Goal: Task Accomplishment & Management: Manage account settings

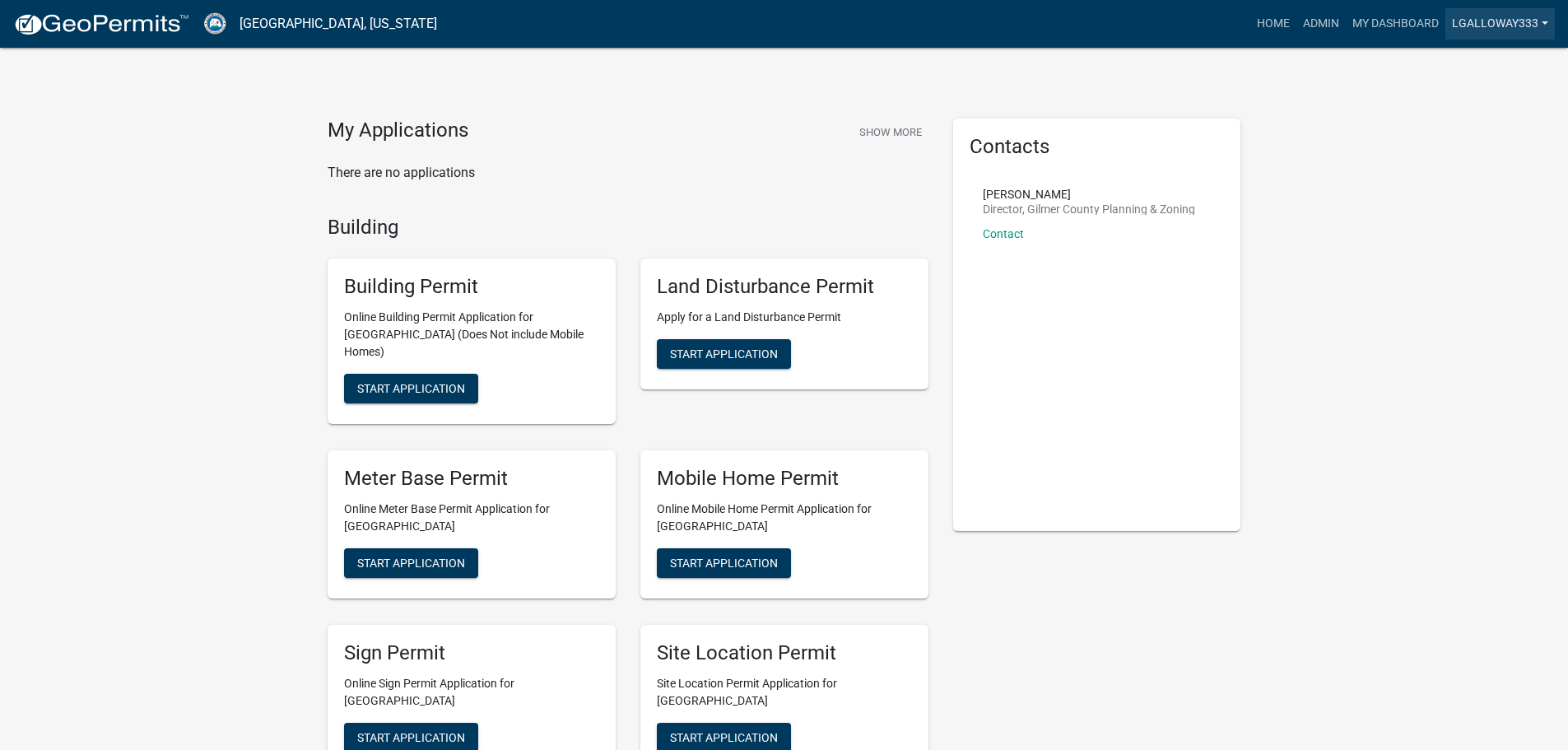
click at [1534, 28] on link "lgalloway333" at bounding box center [1500, 23] width 109 height 31
click at [1530, 20] on link "lgalloway333" at bounding box center [1500, 23] width 109 height 31
click at [1308, 17] on link "Admin" at bounding box center [1321, 23] width 49 height 31
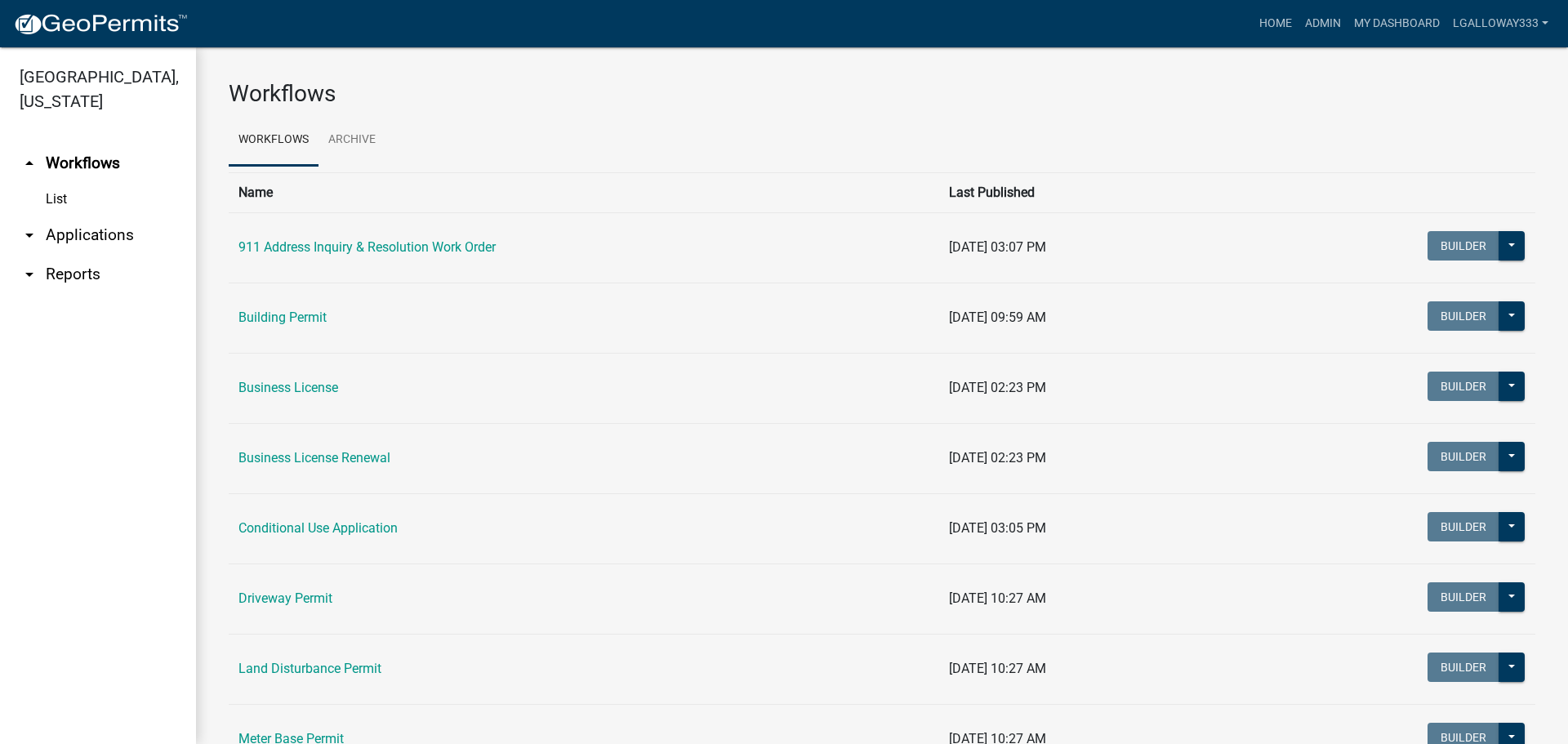
click at [77, 236] on link "arrow_drop_down Applications" at bounding box center [98, 236] width 196 height 40
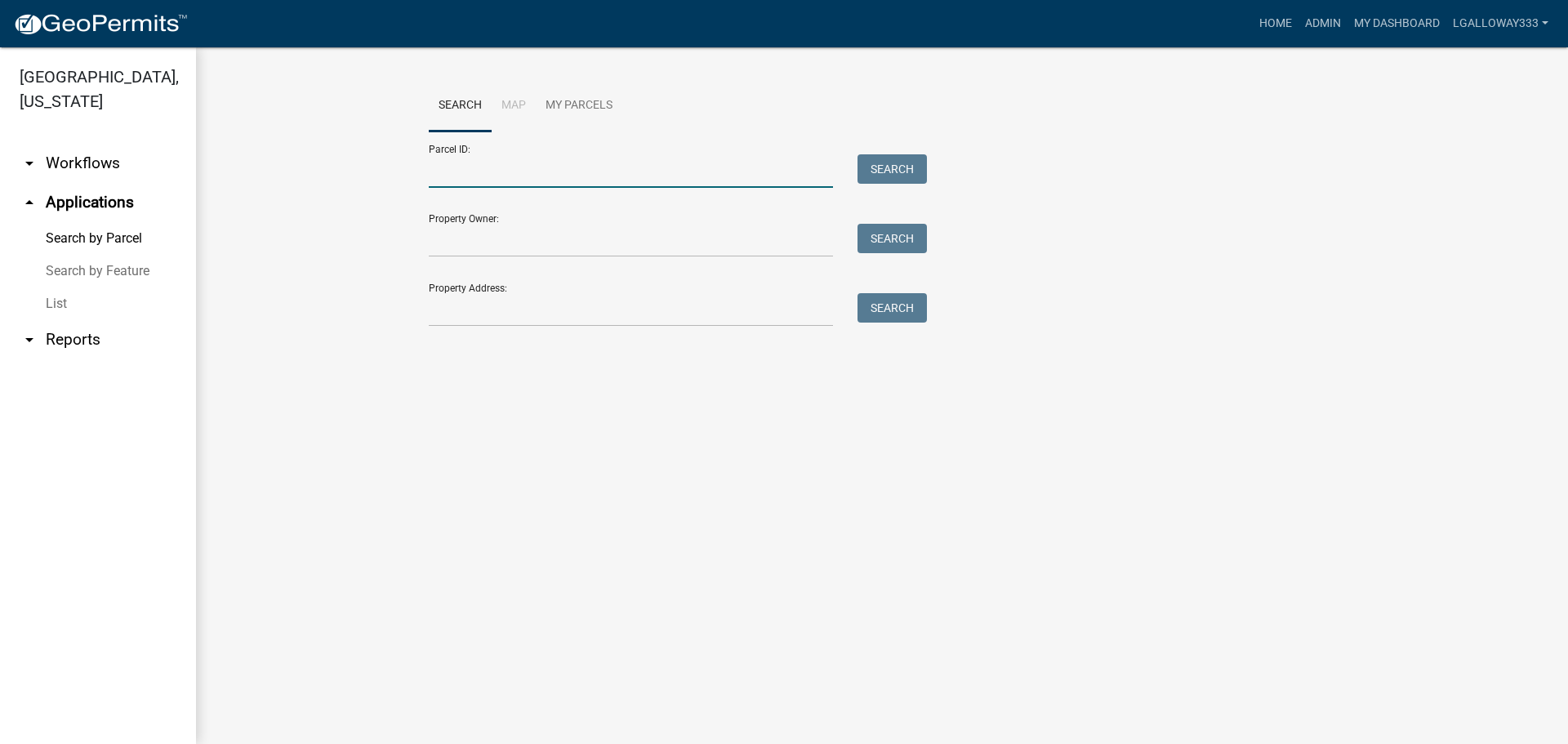
click at [463, 171] on input "Parcel ID:" at bounding box center [631, 170] width 404 height 34
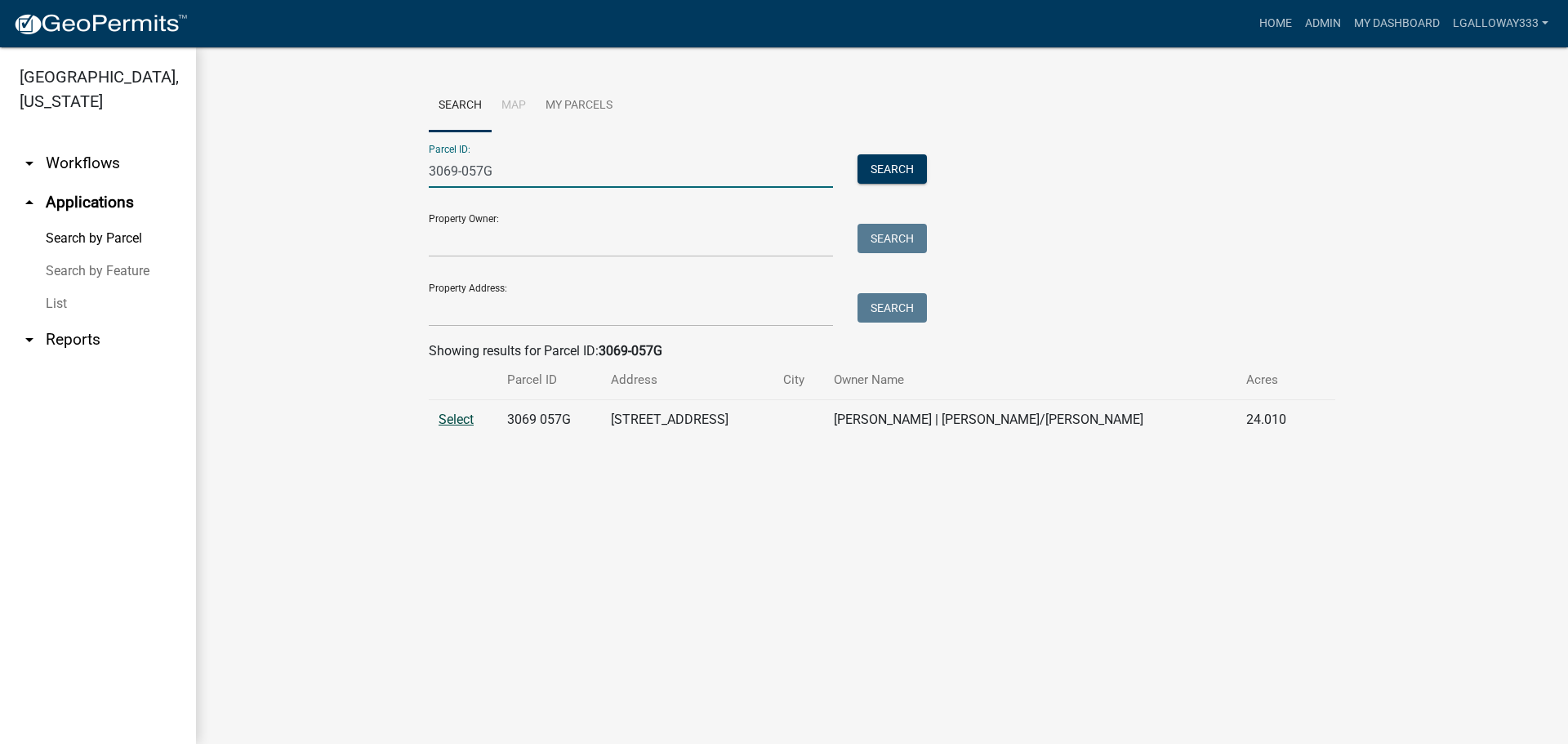
type input "3069-057G"
click at [452, 420] on span "Select" at bounding box center [456, 420] width 35 height 15
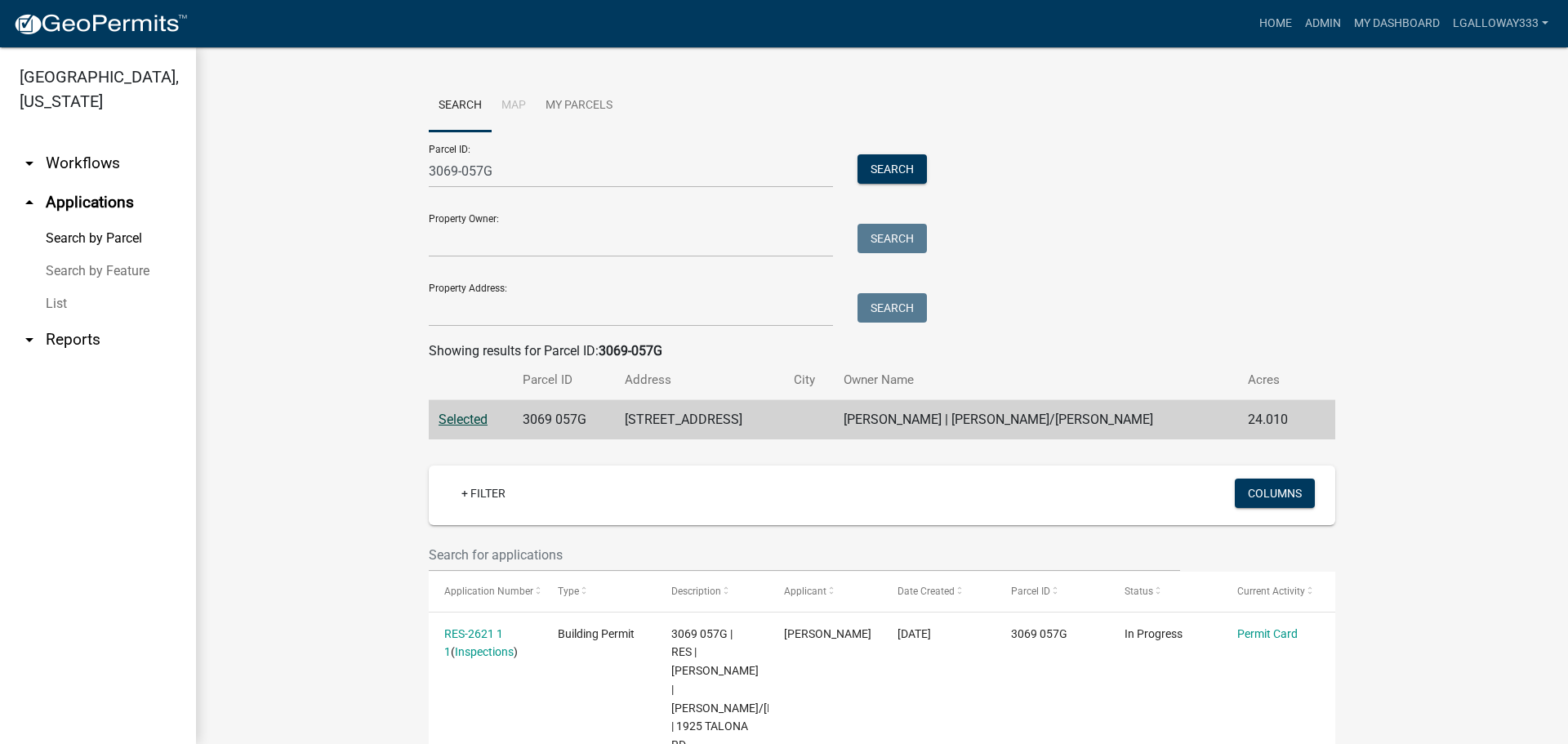
scroll to position [218, 0]
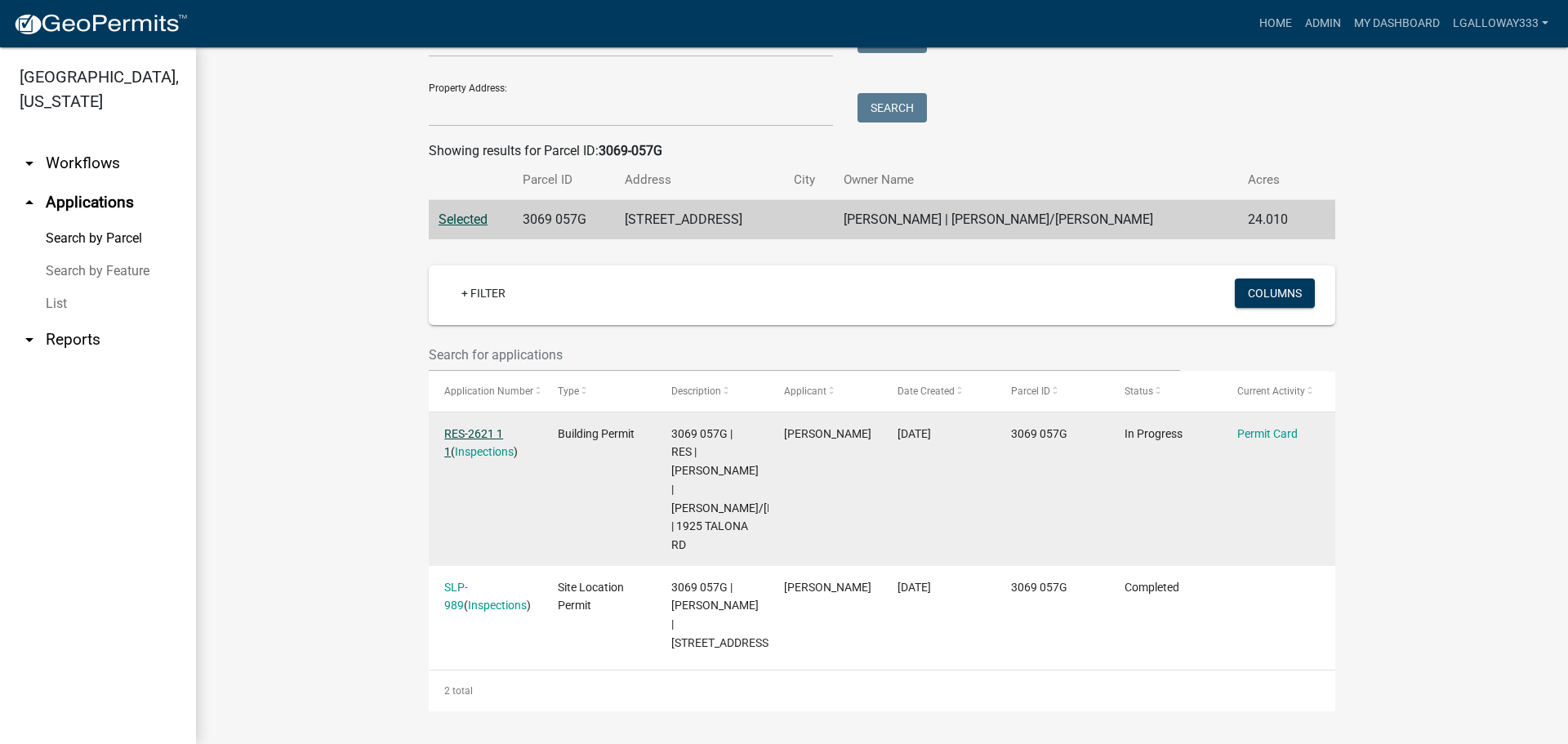
click at [476, 427] on link "RES-2621 1 1" at bounding box center [474, 443] width 58 height 32
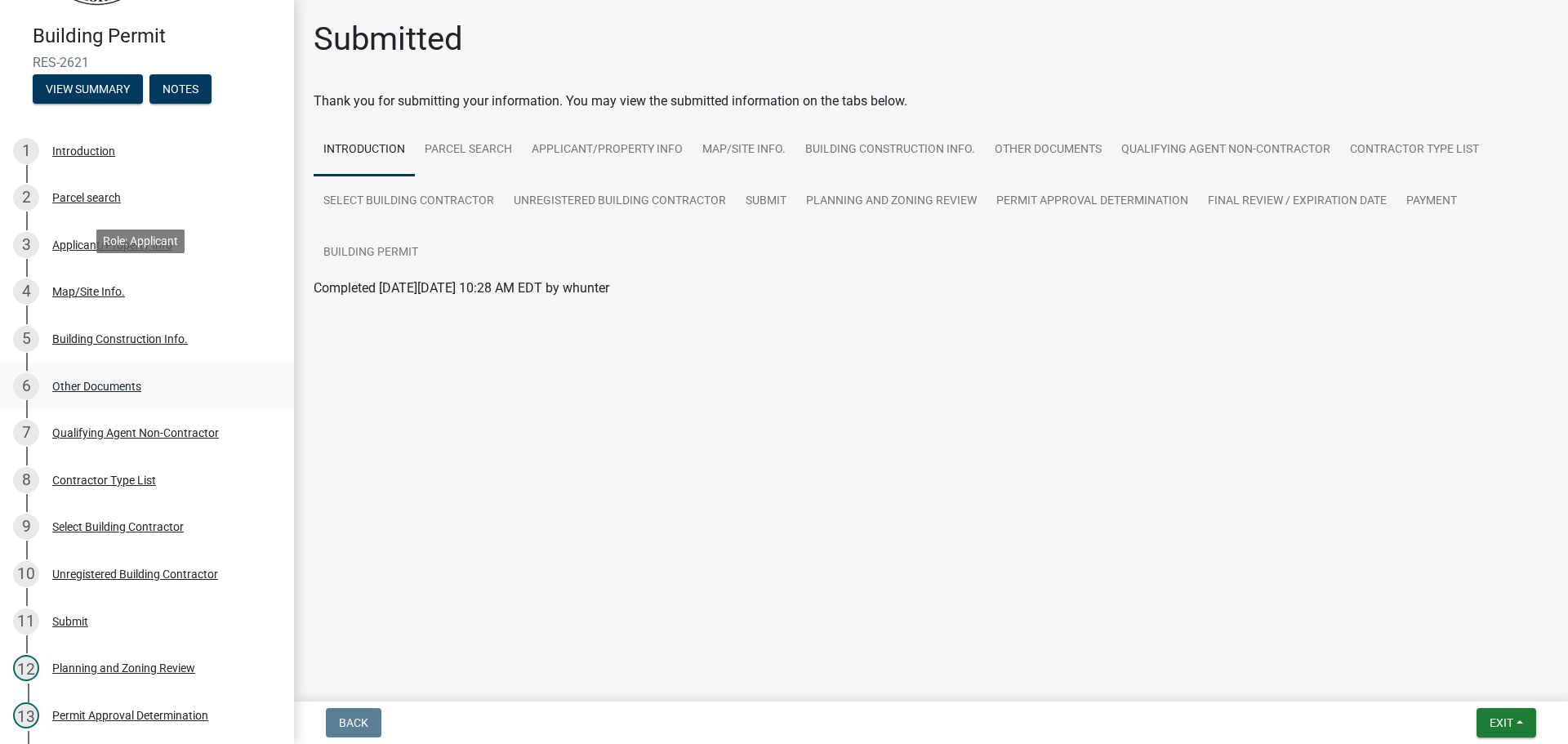
scroll to position [327, 0]
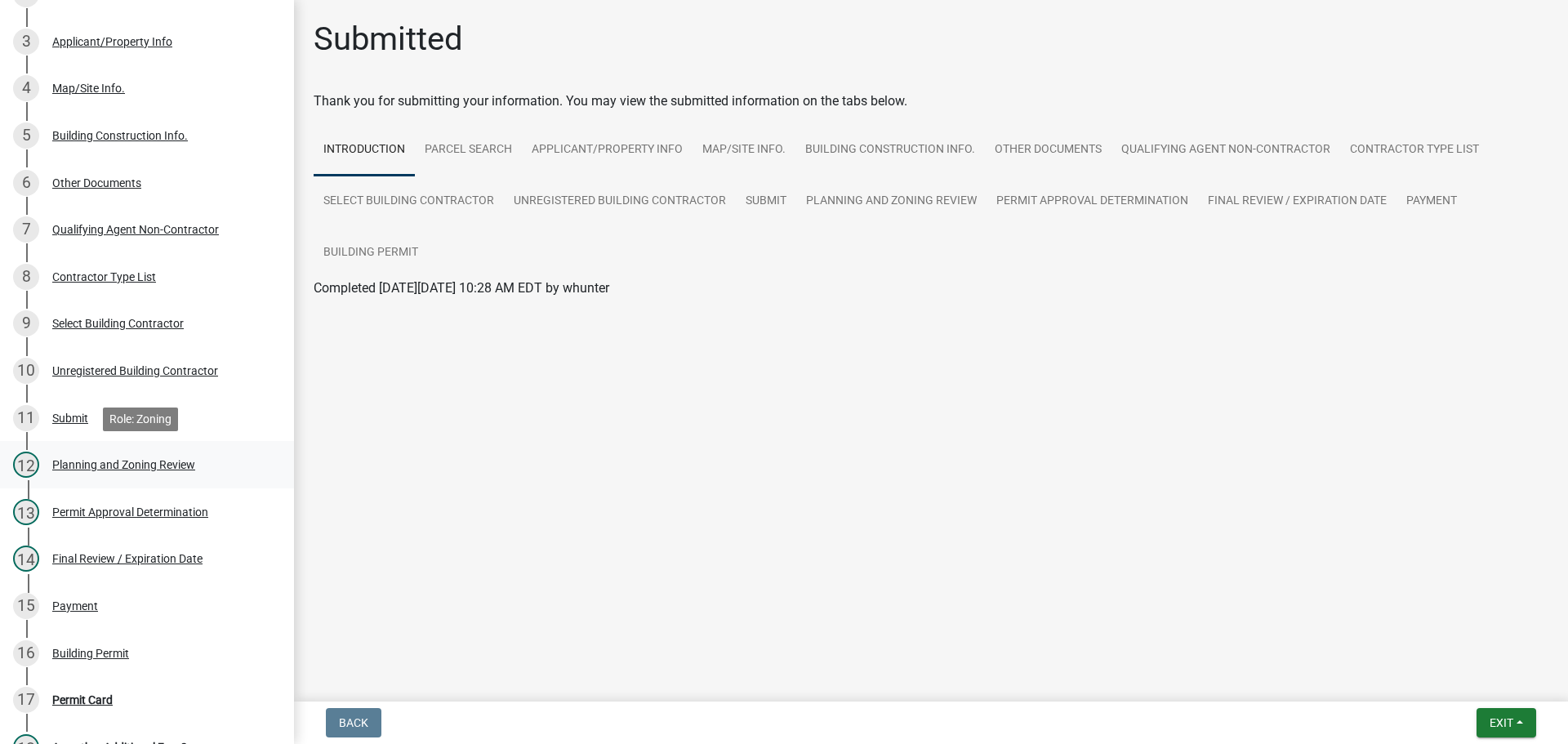
click at [162, 468] on div "Planning and Zoning Review" at bounding box center [124, 464] width 143 height 11
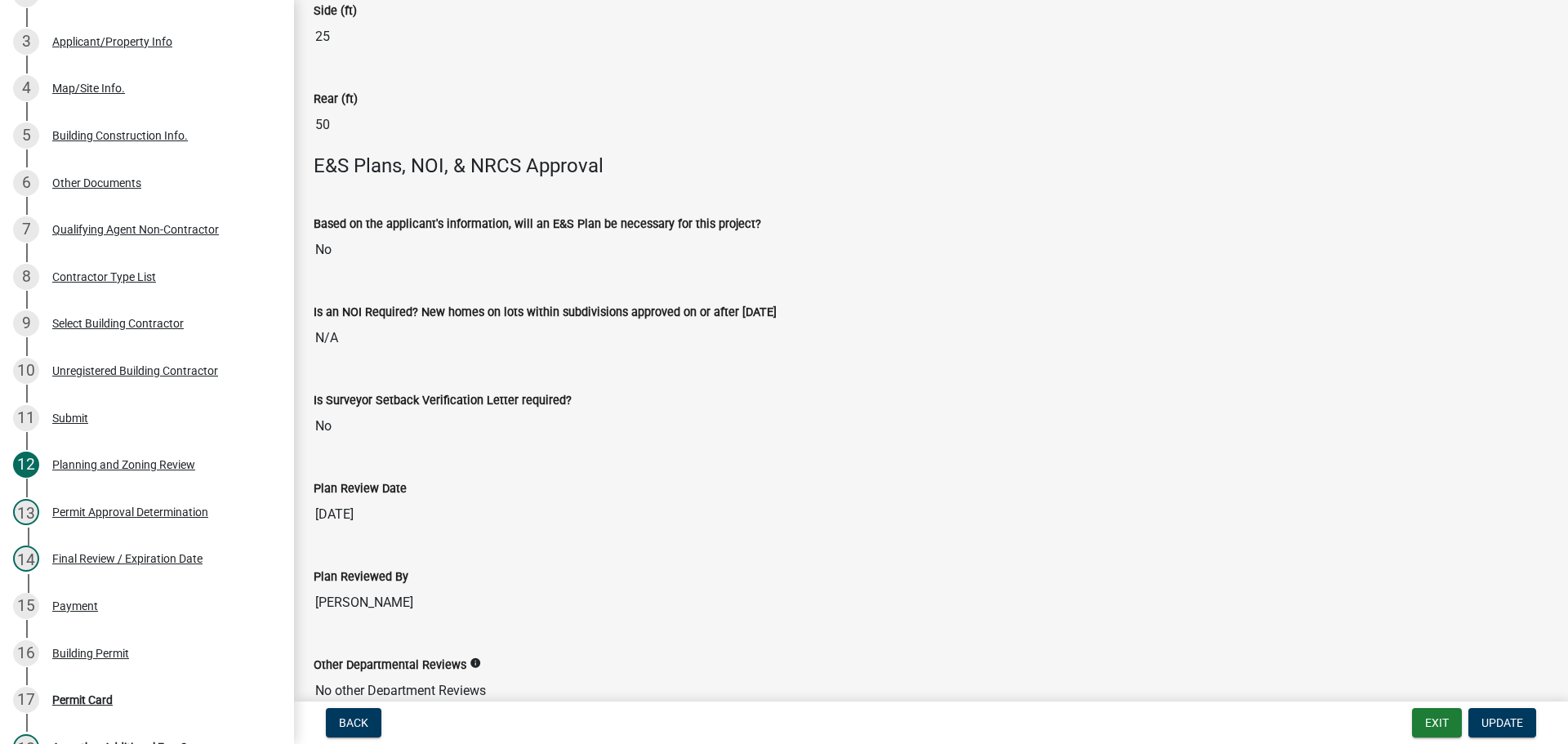
scroll to position [3275, 0]
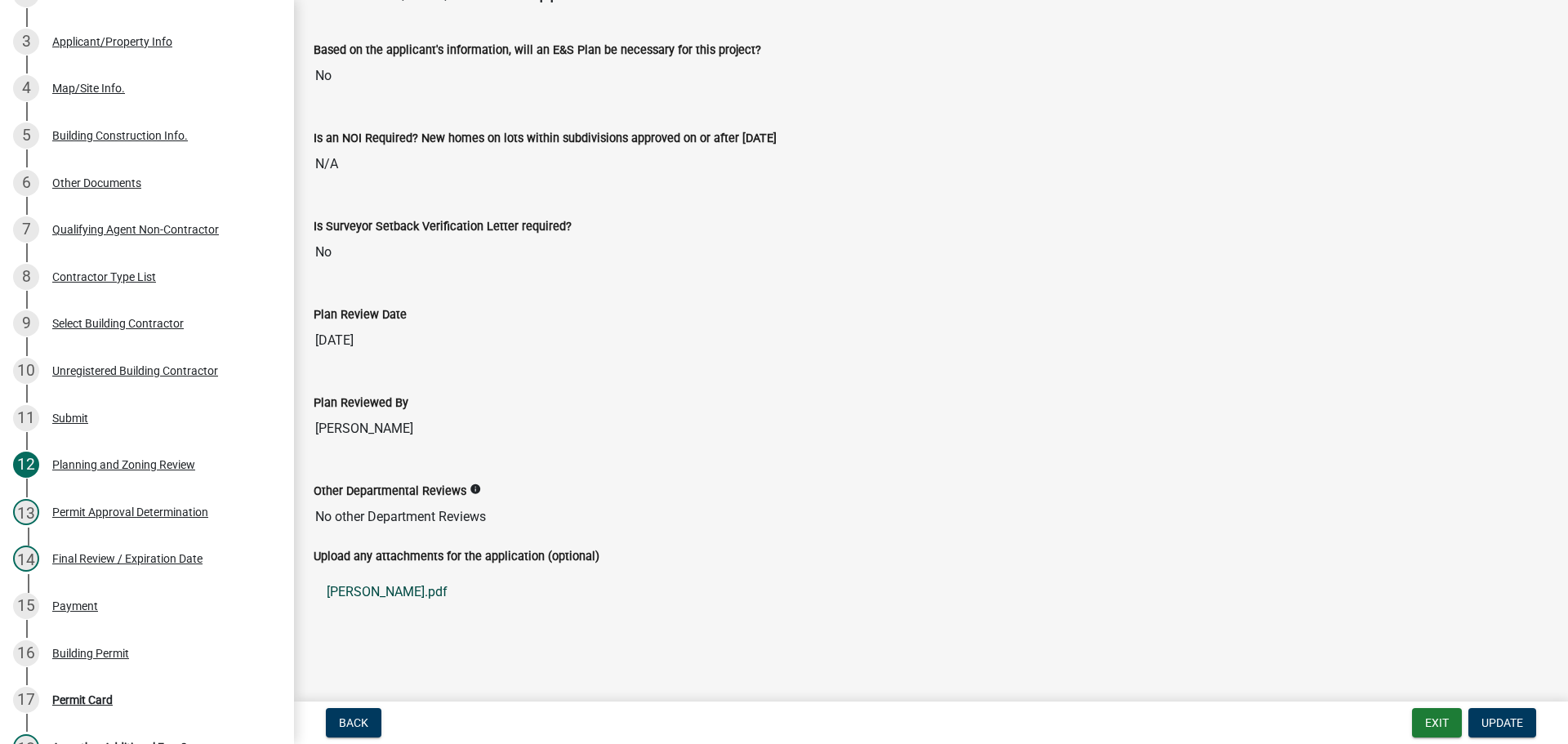
click at [355, 587] on link "[PERSON_NAME].pdf" at bounding box center [932, 593] width 1235 height 40
